Goal: Information Seeking & Learning: Learn about a topic

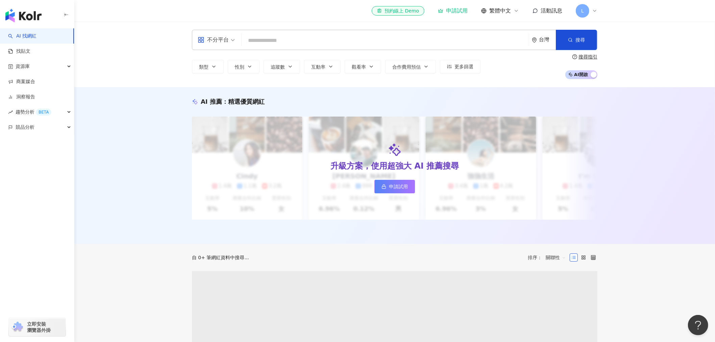
click at [288, 40] on input "search" at bounding box center [385, 40] width 282 height 13
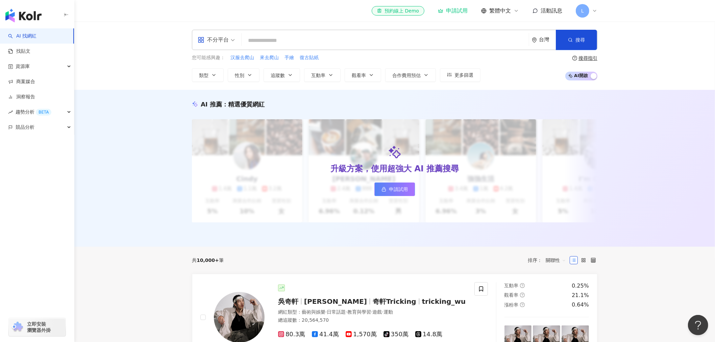
type input "***"
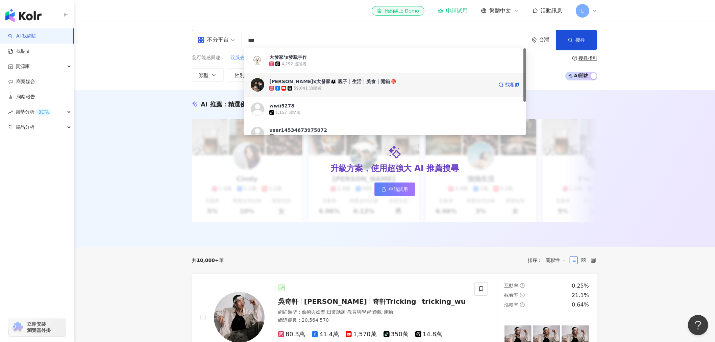
click at [332, 78] on div "嫚嫚x大發家👨‍👩‍👦 親子｜生活｜美食｜開箱" at bounding box center [329, 81] width 121 height 7
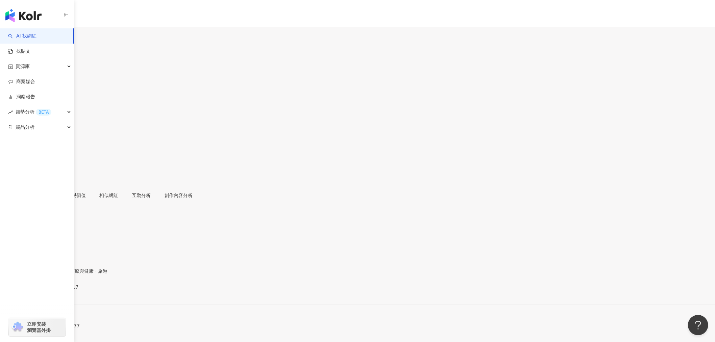
click at [54, 34] on button "3.7萬" at bounding box center [46, 36] width 18 height 13
